Goal: Check status

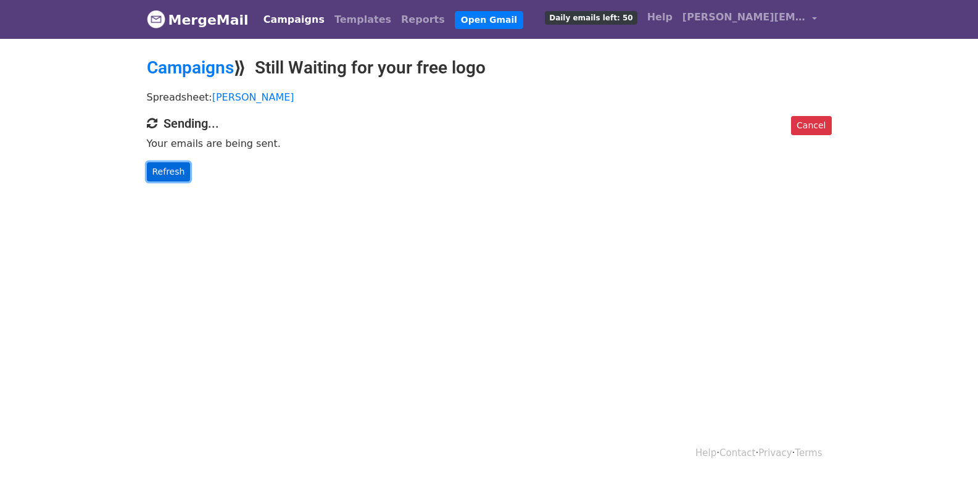
click at [177, 171] on link "Refresh" at bounding box center [169, 171] width 44 height 19
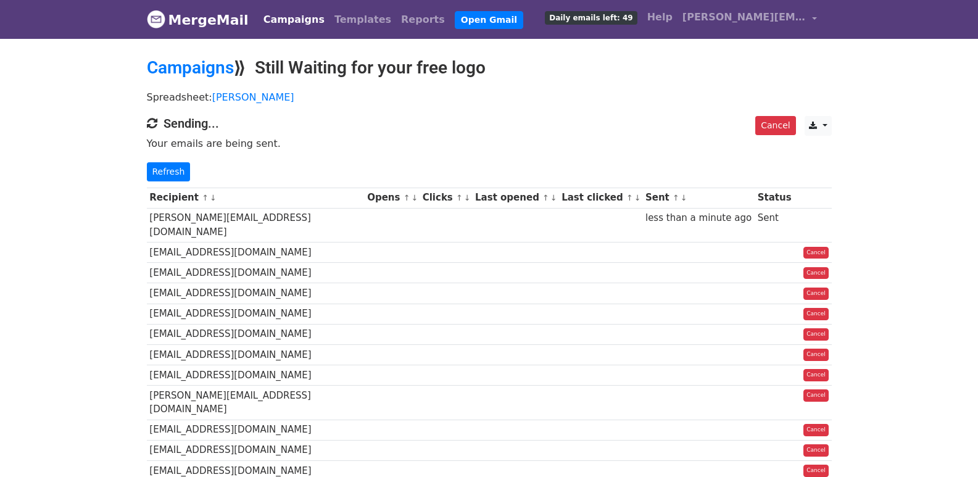
click at [162, 159] on div "Cancel CSV Excel Sending... Your emails are being sent. Refresh" at bounding box center [490, 148] width 704 height 65
click at [162, 174] on link "Refresh" at bounding box center [169, 171] width 44 height 19
click at [166, 173] on link "Refresh" at bounding box center [169, 171] width 44 height 19
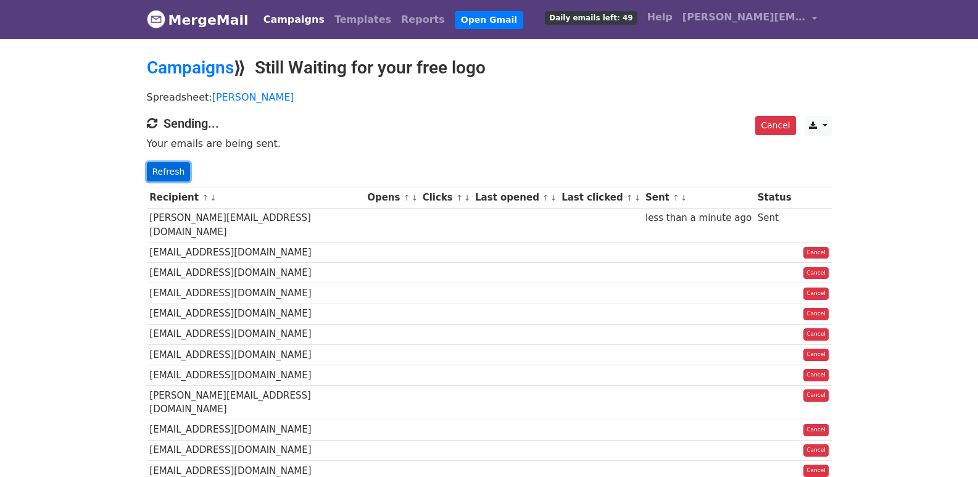
click at [166, 173] on link "Refresh" at bounding box center [169, 171] width 44 height 19
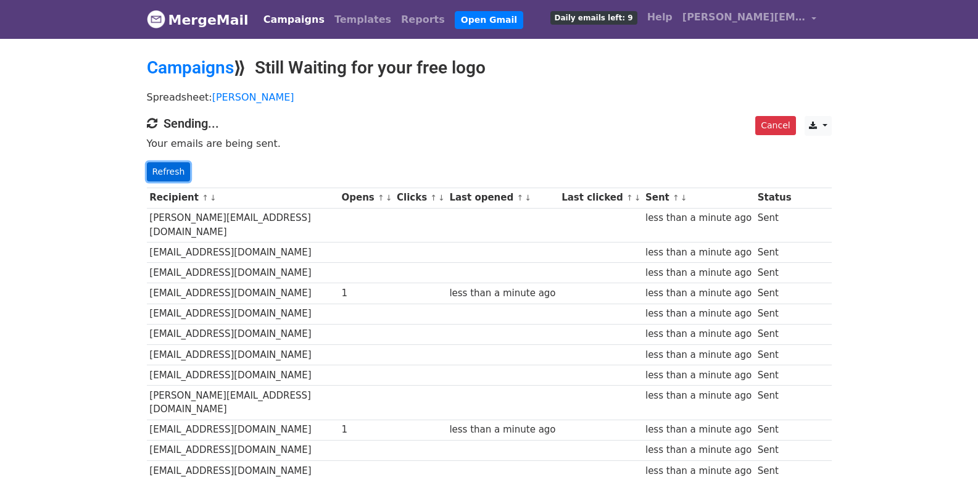
click at [162, 175] on link "Refresh" at bounding box center [169, 171] width 44 height 19
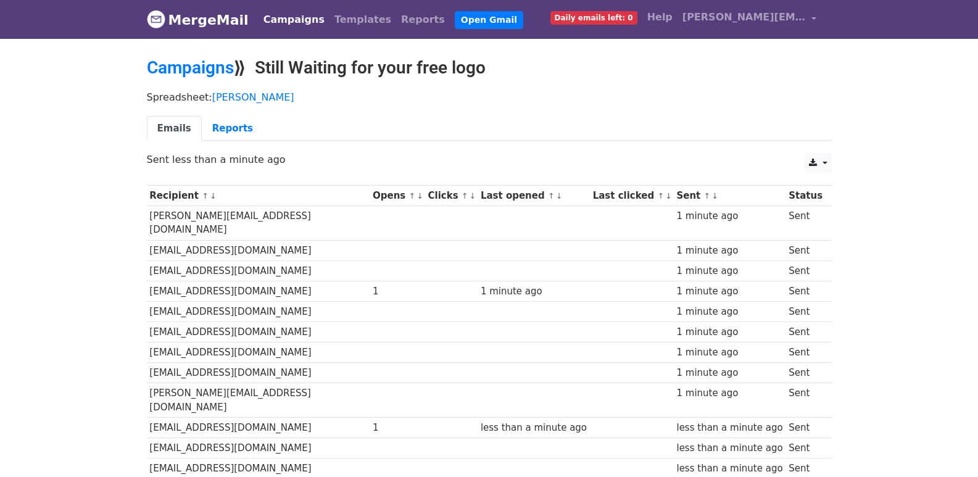
scroll to position [859, 0]
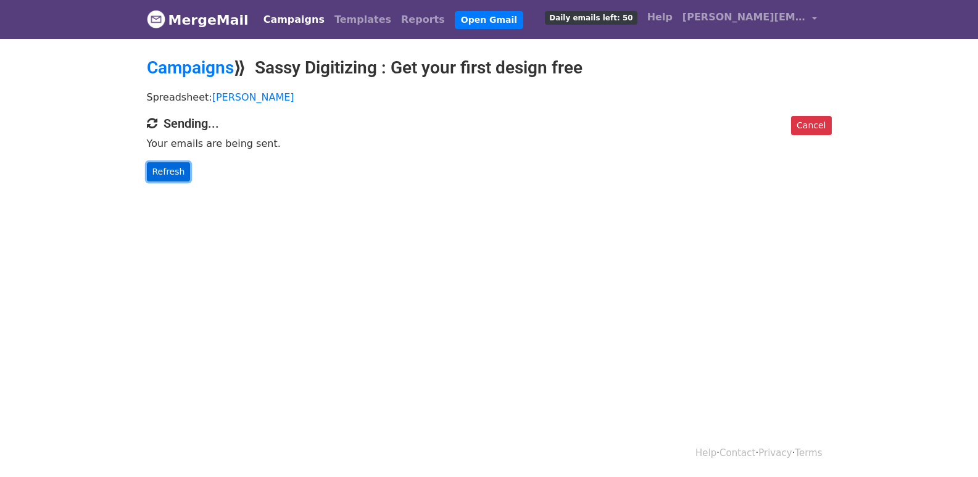
click at [154, 179] on link "Refresh" at bounding box center [169, 171] width 44 height 19
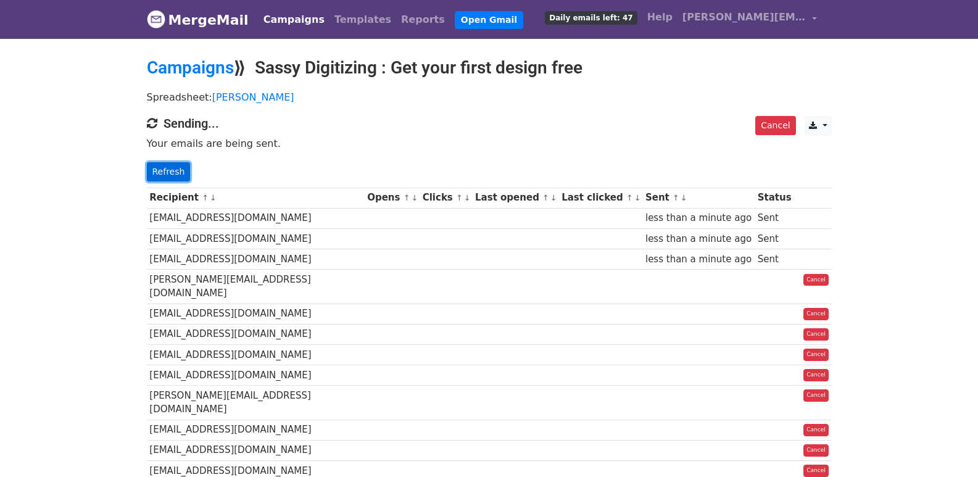
click at [162, 166] on link "Refresh" at bounding box center [169, 171] width 44 height 19
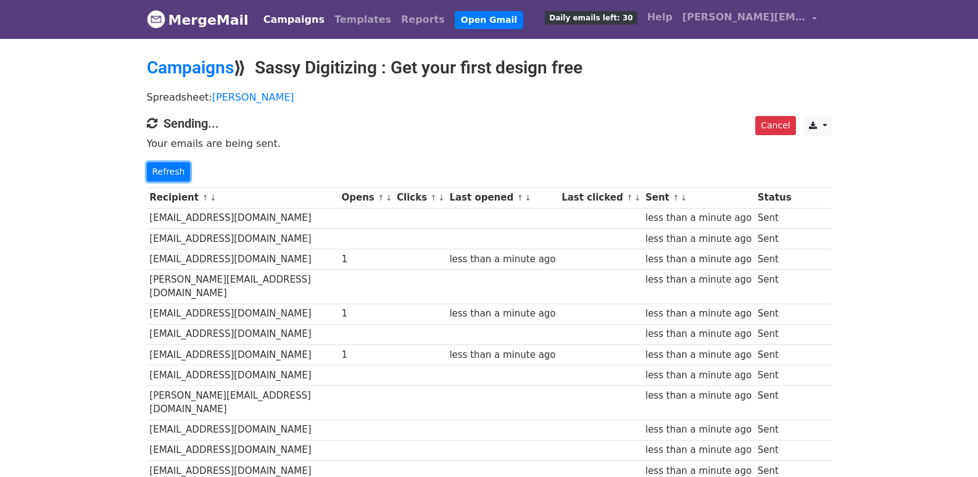
drag, startPoint x: 172, startPoint y: 168, endPoint x: 209, endPoint y: 209, distance: 54.6
click at [172, 168] on link "Refresh" at bounding box center [169, 171] width 44 height 19
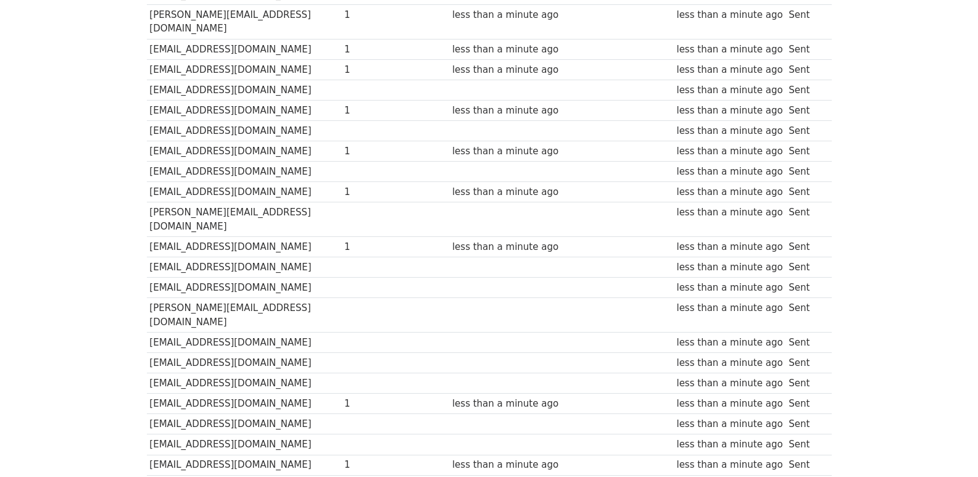
scroll to position [859, 0]
